Goal: Information Seeking & Learning: Check status

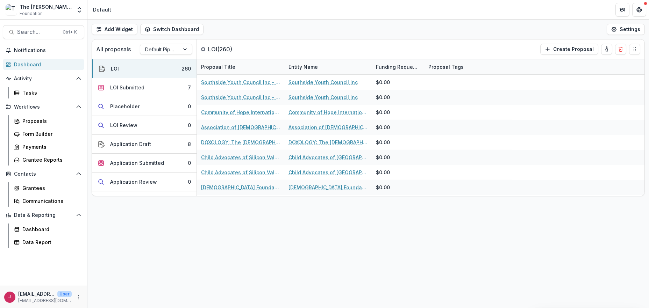
drag, startPoint x: 29, startPoint y: 65, endPoint x: 64, endPoint y: 64, distance: 34.6
click at [29, 65] on div "Dashboard" at bounding box center [46, 64] width 65 height 7
click at [27, 64] on div "Dashboard" at bounding box center [46, 64] width 65 height 7
click at [31, 63] on div "Dashboard" at bounding box center [46, 64] width 65 height 7
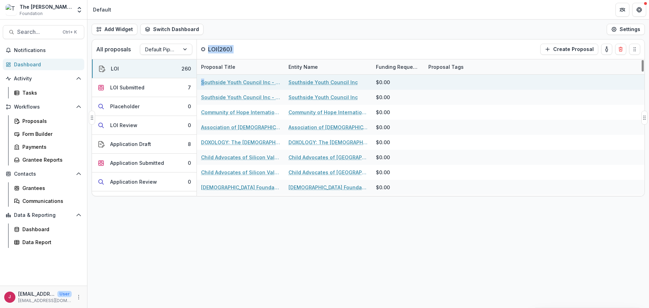
drag, startPoint x: 200, startPoint y: 63, endPoint x: 203, endPoint y: 79, distance: 16.8
click at [203, 78] on div "All proposals Default Pipeline LOI ( 260 ) Create Proposal LOI 260 LOI Submitte…" at bounding box center [368, 118] width 552 height 157
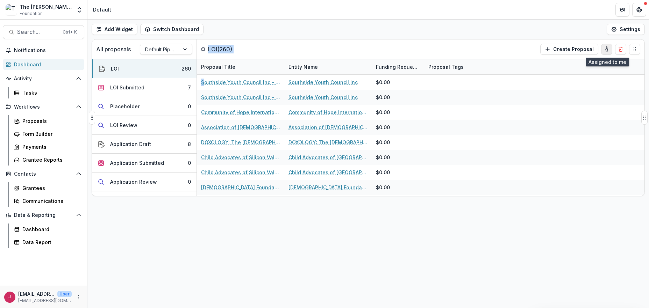
click at [606, 49] on icon "toggle-assigned-to-me" at bounding box center [607, 50] width 2 height 3
click at [190, 49] on div at bounding box center [185, 49] width 13 height 10
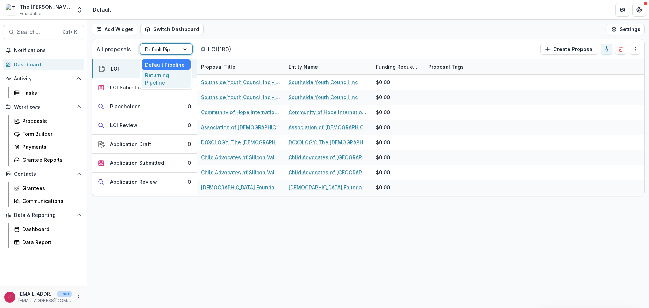
click at [164, 79] on div "Returning Pipeline" at bounding box center [166, 79] width 49 height 18
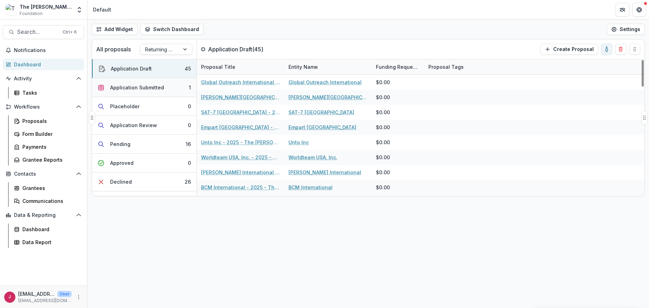
click at [154, 89] on div "Application Submitted" at bounding box center [137, 87] width 54 height 7
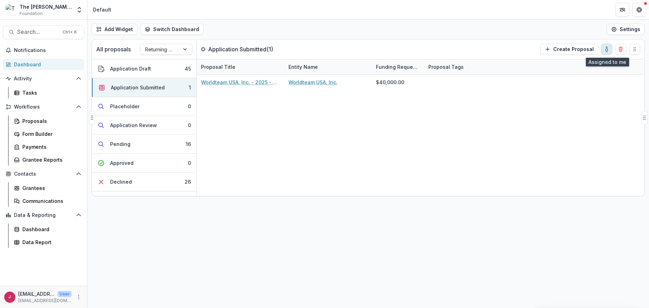
click at [609, 49] on icon "toggle-assigned-to-me" at bounding box center [607, 50] width 6 height 6
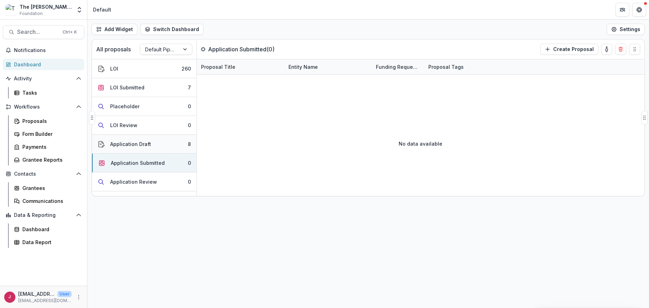
click at [164, 146] on button "Application Draft 8" at bounding box center [144, 144] width 105 height 19
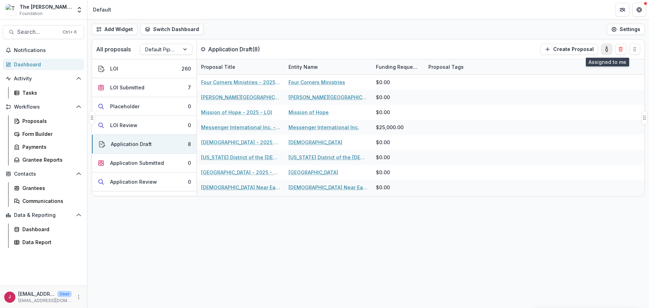
click at [608, 49] on icon "toggle-assigned-to-me" at bounding box center [607, 50] width 6 height 6
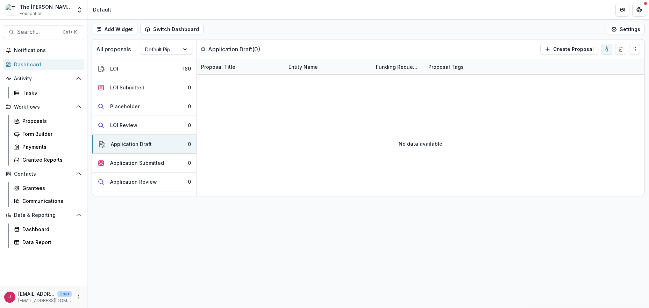
click at [29, 64] on div "Dashboard" at bounding box center [46, 64] width 65 height 7
click at [186, 47] on div at bounding box center [185, 49] width 13 height 10
click at [158, 77] on div "Returning Pipeline" at bounding box center [166, 79] width 49 height 18
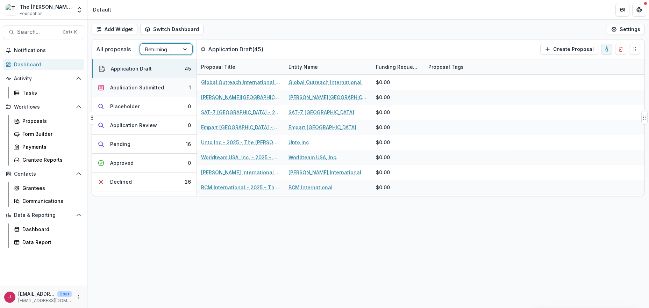
click at [144, 86] on div "Application Submitted" at bounding box center [137, 87] width 54 height 7
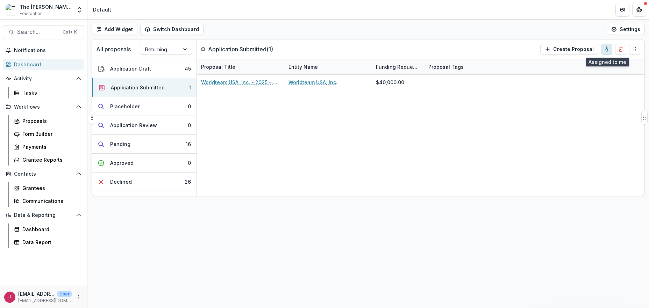
click at [606, 47] on icon "toggle-assigned-to-me" at bounding box center [607, 50] width 6 height 6
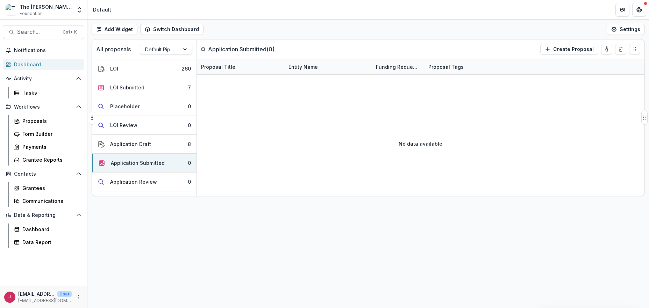
click at [110, 47] on p "All proposals" at bounding box center [113, 49] width 35 height 8
click at [99, 48] on p "All proposals" at bounding box center [113, 49] width 35 height 8
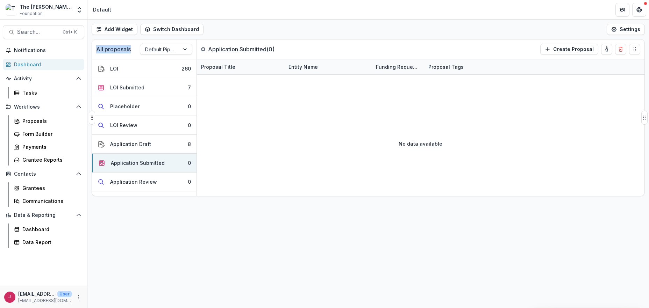
click at [99, 48] on p "All proposals" at bounding box center [113, 49] width 35 height 8
click at [125, 143] on div "Application Draft" at bounding box center [130, 144] width 41 height 7
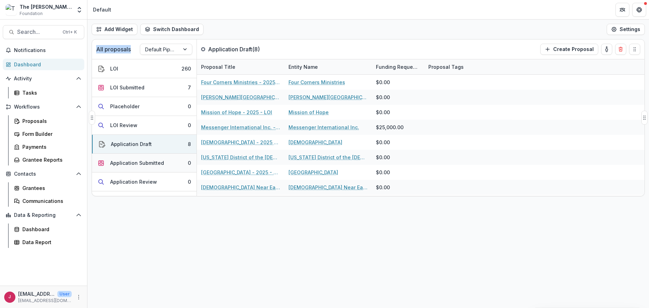
click at [119, 162] on div "Application Submitted" at bounding box center [137, 162] width 54 height 7
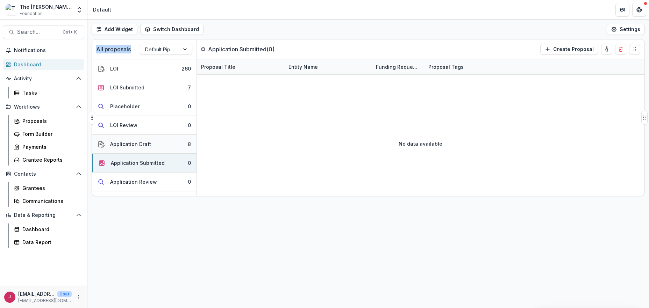
click at [119, 142] on div "Application Draft" at bounding box center [130, 144] width 41 height 7
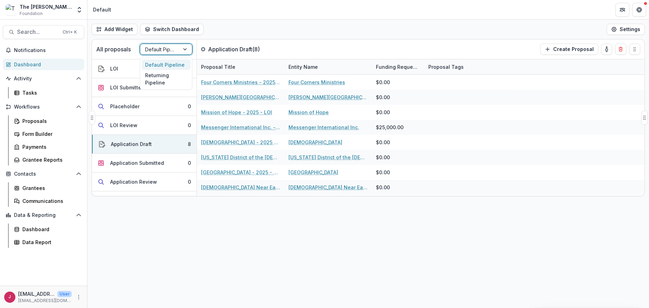
click at [186, 48] on div at bounding box center [185, 49] width 13 height 10
click at [159, 78] on div "Returning Pipeline" at bounding box center [166, 79] width 49 height 18
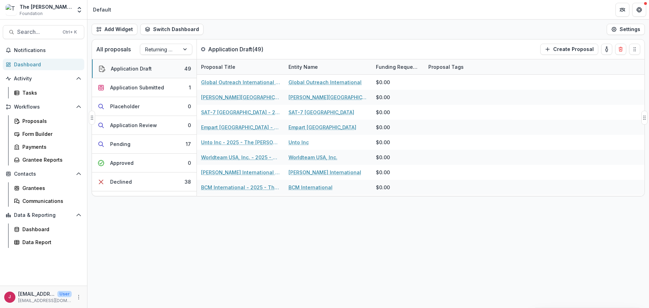
click at [144, 69] on div "Application Draft" at bounding box center [131, 68] width 41 height 7
click at [186, 50] on div at bounding box center [185, 49] width 13 height 10
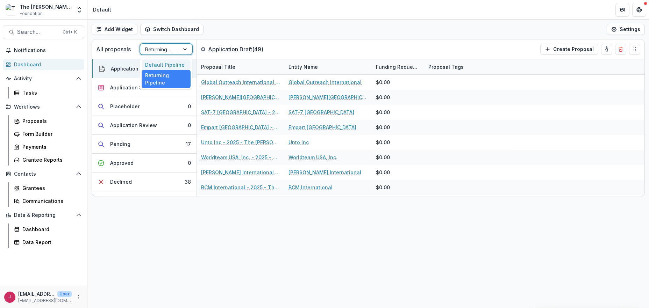
click at [172, 63] on div "Default Pipeline" at bounding box center [166, 64] width 49 height 11
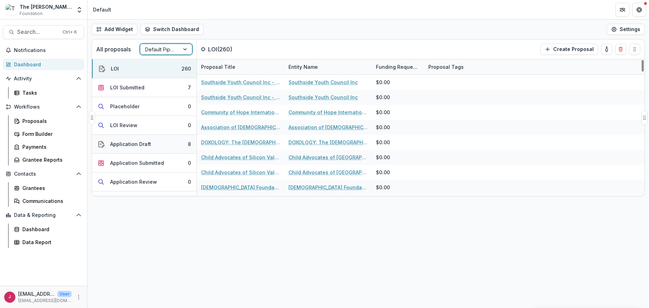
click at [158, 144] on button "Application Draft 8" at bounding box center [144, 144] width 105 height 19
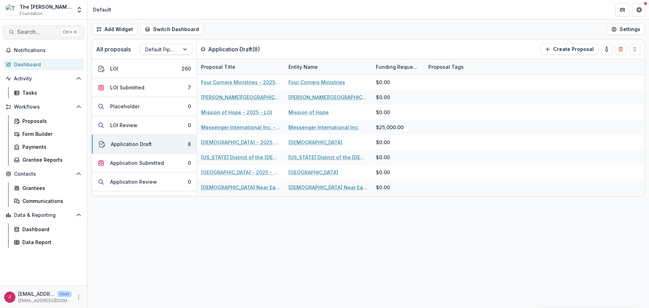
click at [26, 30] on span "Search..." at bounding box center [37, 32] width 41 height 7
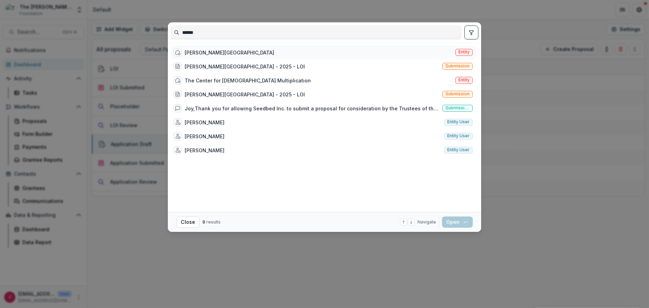
type input "******"
click at [233, 51] on div "[PERSON_NAME][GEOGRAPHIC_DATA]" at bounding box center [230, 52] width 90 height 7
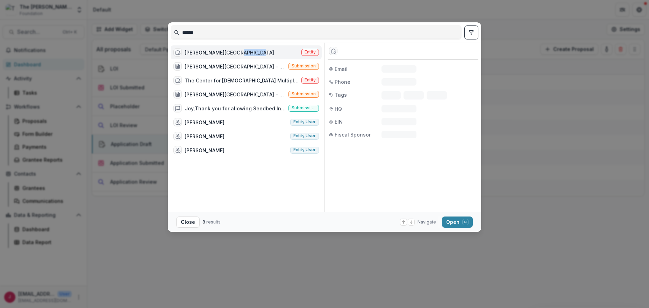
click at [233, 51] on div "[PERSON_NAME][GEOGRAPHIC_DATA]" at bounding box center [230, 52] width 90 height 7
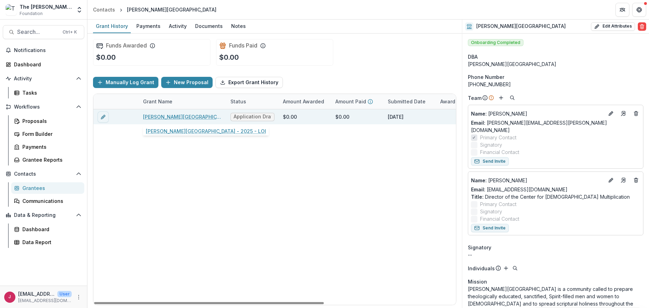
click at [180, 116] on link "[PERSON_NAME][GEOGRAPHIC_DATA] - 2025 - LOI" at bounding box center [182, 116] width 79 height 7
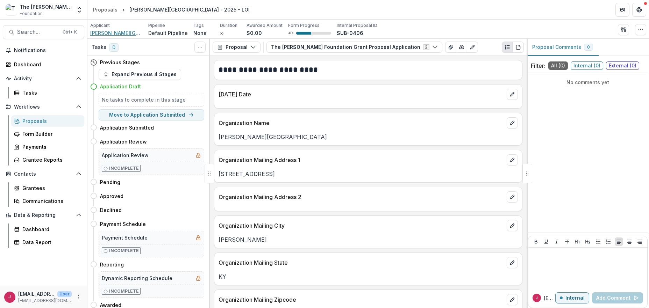
click at [124, 34] on span "[PERSON_NAME][GEOGRAPHIC_DATA]" at bounding box center [116, 32] width 52 height 7
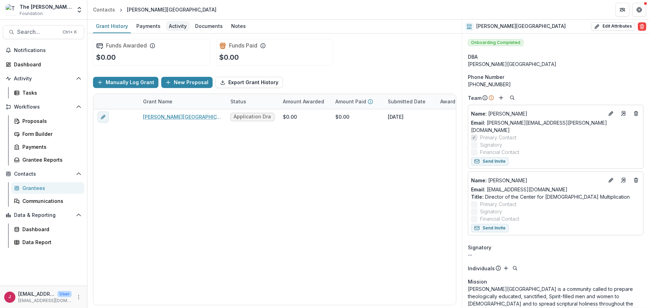
click at [181, 27] on div "Activity" at bounding box center [177, 26] width 23 height 10
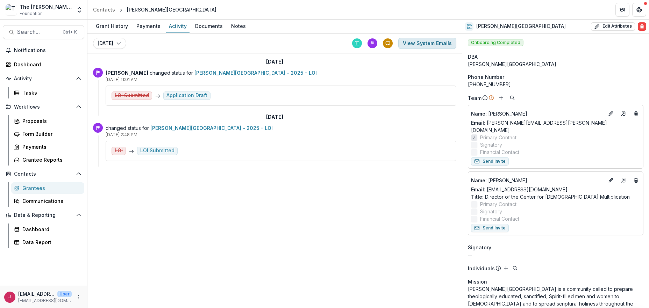
click at [412, 42] on button "View System Emails" at bounding box center [427, 43] width 58 height 11
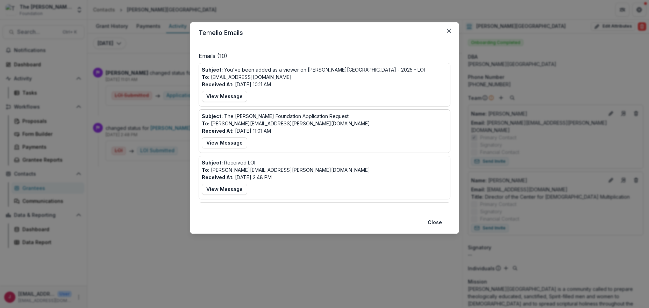
drag, startPoint x: 231, startPoint y: 141, endPoint x: 249, endPoint y: 139, distance: 18.0
click at [231, 141] on button "View Message" at bounding box center [224, 142] width 45 height 11
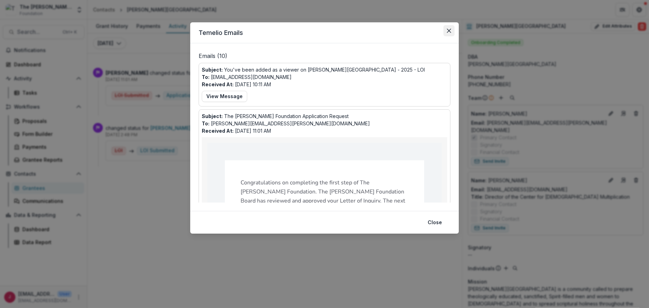
click at [449, 27] on button "Close" at bounding box center [448, 30] width 11 height 11
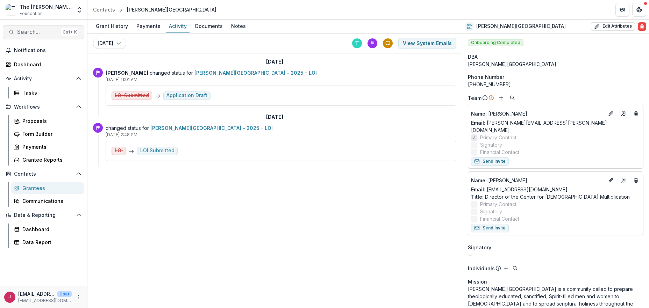
click at [35, 31] on span "Search..." at bounding box center [37, 32] width 41 height 7
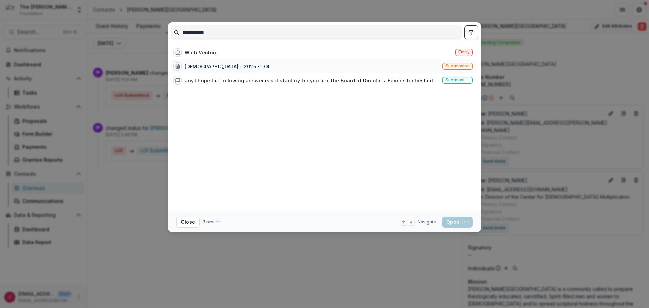
type input "**********"
click at [202, 65] on div "[DEMOGRAPHIC_DATA] - 2025 - LOI" at bounding box center [227, 66] width 85 height 7
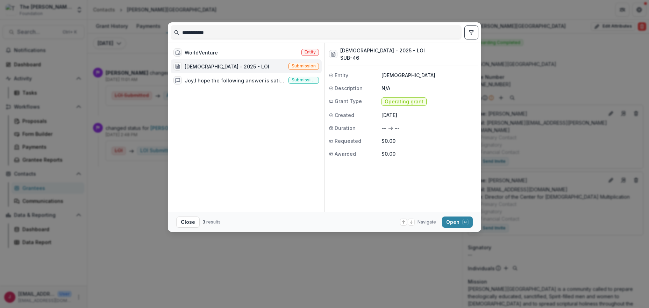
click at [202, 65] on div "[DEMOGRAPHIC_DATA] - 2025 - LOI" at bounding box center [227, 66] width 85 height 7
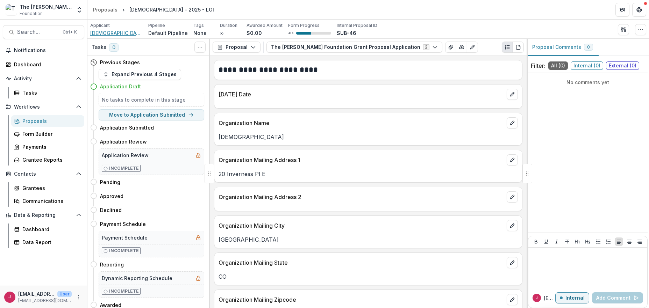
click at [116, 33] on span "[DEMOGRAPHIC_DATA]" at bounding box center [116, 32] width 52 height 7
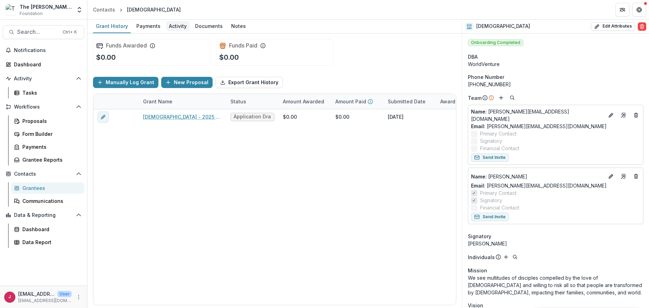
click at [174, 26] on div "Activity" at bounding box center [177, 26] width 23 height 10
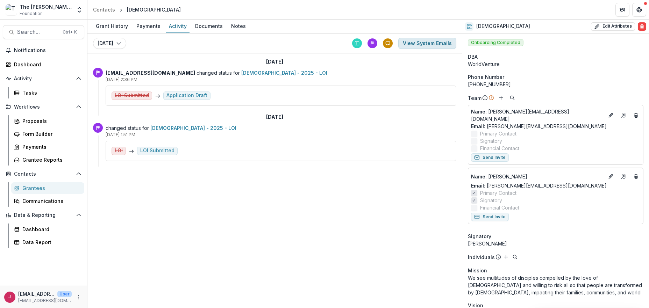
click at [411, 43] on button "View System Emails" at bounding box center [427, 43] width 58 height 11
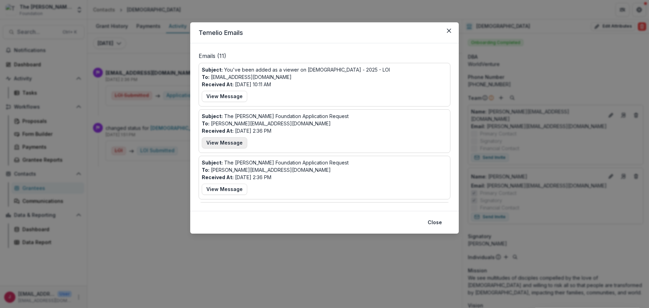
click at [226, 144] on button "View Message" at bounding box center [224, 142] width 45 height 11
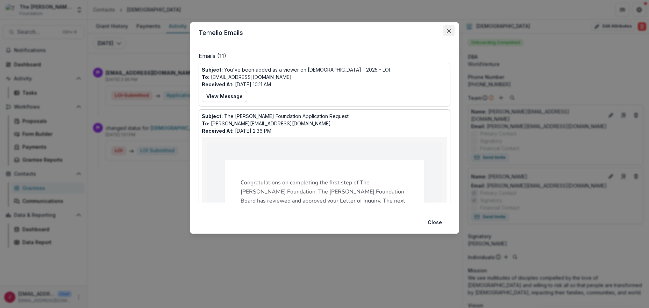
click at [450, 30] on icon "Close" at bounding box center [449, 31] width 4 height 4
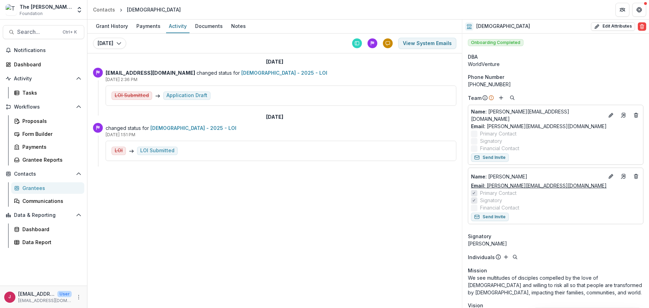
click at [539, 182] on link "Email: [PERSON_NAME][EMAIL_ADDRESS][DOMAIN_NAME]" at bounding box center [539, 185] width 136 height 7
click at [22, 62] on div "Dashboard" at bounding box center [46, 64] width 65 height 7
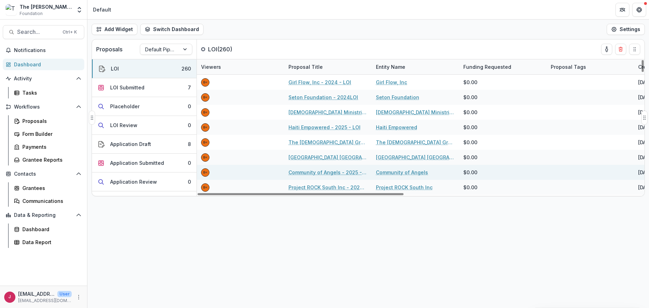
scroll to position [47, 0]
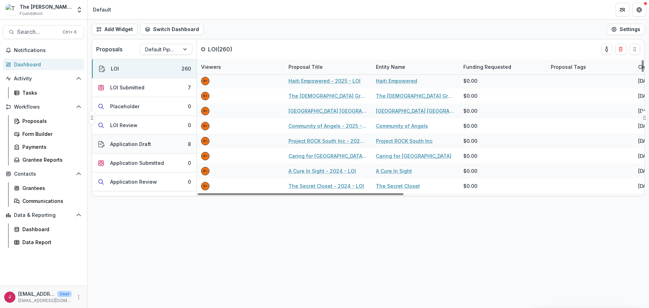
click at [142, 145] on div "Application Draft" at bounding box center [130, 144] width 41 height 7
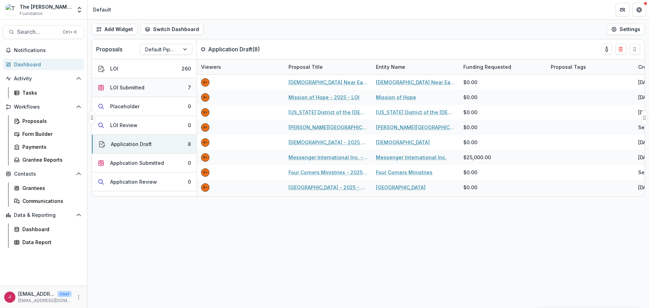
click at [119, 85] on div "LOI Submitted" at bounding box center [127, 87] width 34 height 7
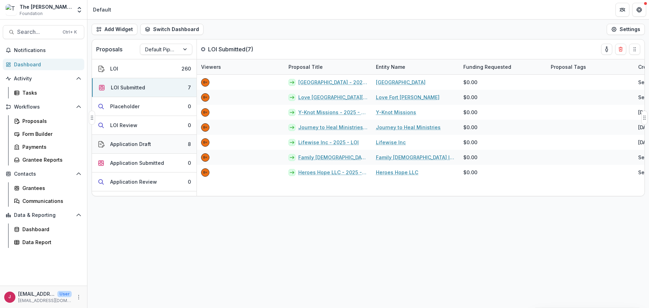
click at [132, 146] on div "Application Draft" at bounding box center [130, 144] width 41 height 7
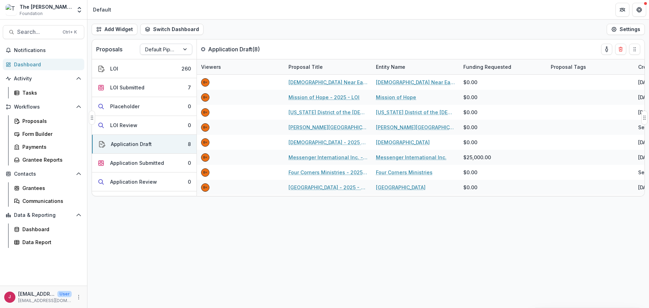
click at [182, 45] on div at bounding box center [185, 49] width 13 height 10
click at [168, 80] on div "Returning Pipeline" at bounding box center [166, 79] width 49 height 18
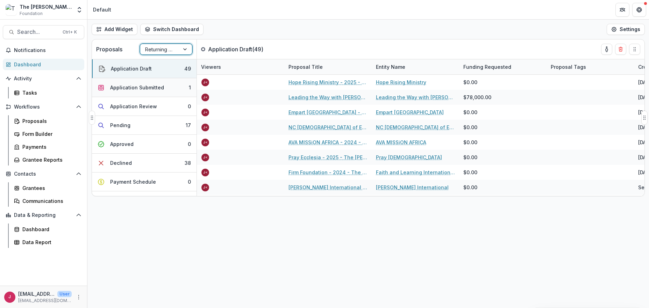
click at [167, 88] on button "Application Submitted 1" at bounding box center [144, 87] width 105 height 19
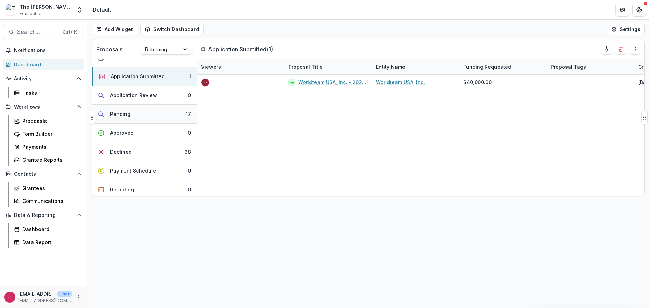
scroll to position [0, 0]
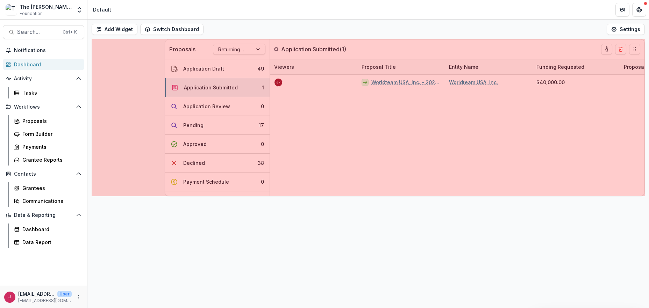
drag, startPoint x: 92, startPoint y: 118, endPoint x: 165, endPoint y: 127, distance: 73.6
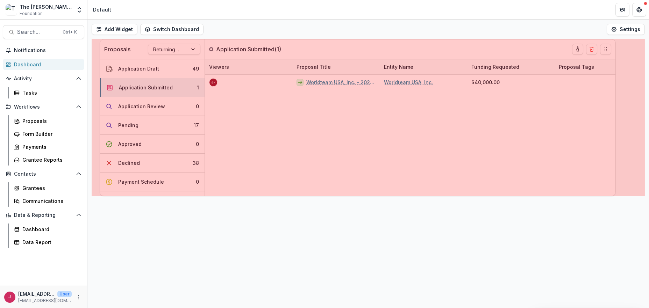
drag, startPoint x: 92, startPoint y: 118, endPoint x: 6, endPoint y: 131, distance: 87.0
click at [6, 131] on main "Search... Ctrl + K Notifications Dashboard Activity Tasks Workflows Proposals F…" at bounding box center [324, 164] width 649 height 289
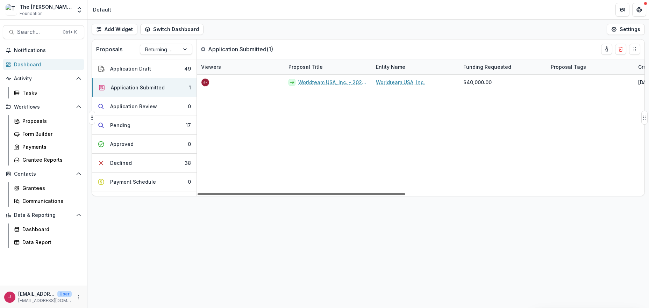
drag, startPoint x: 399, startPoint y: 194, endPoint x: 263, endPoint y: 194, distance: 135.7
click at [263, 194] on div at bounding box center [302, 194] width 208 height 2
